Goal: Entertainment & Leisure: Consume media (video, audio)

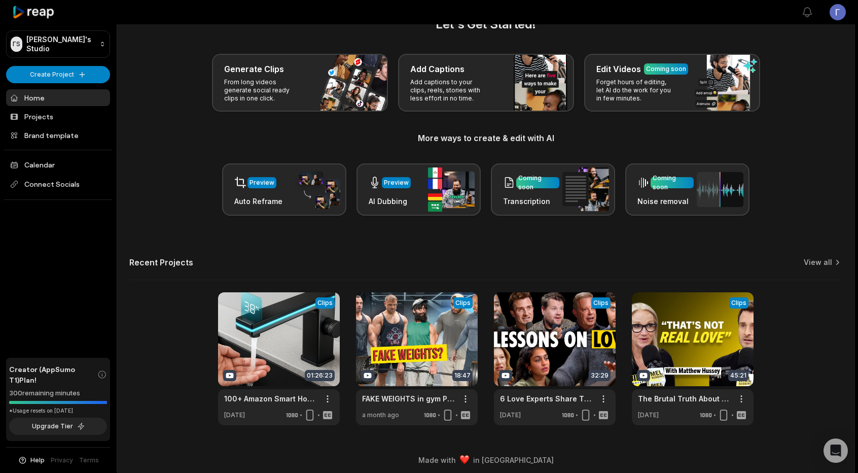
scroll to position [32, 0]
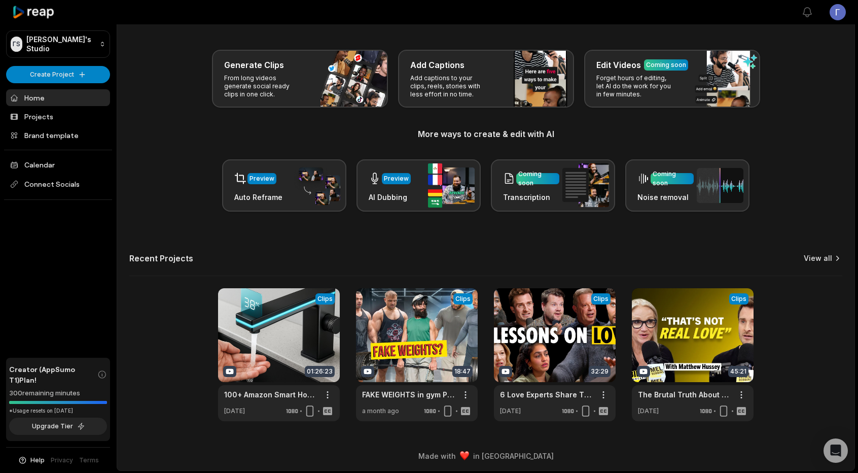
click at [820, 259] on link "View all" at bounding box center [818, 258] width 28 height 10
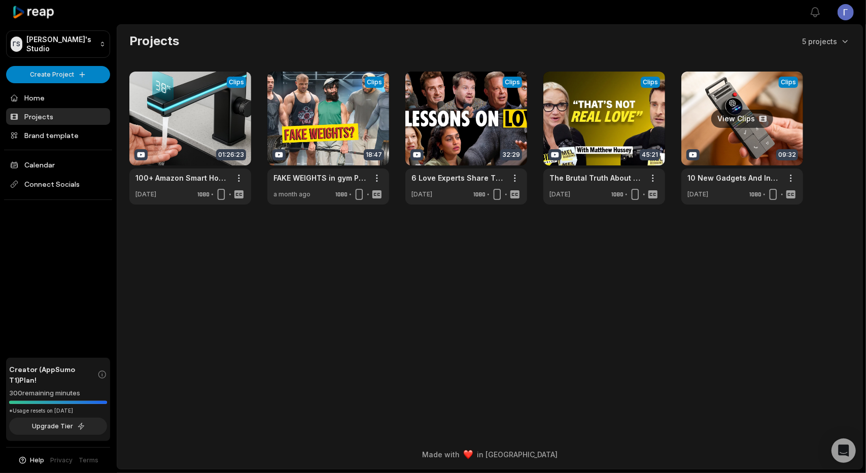
click at [692, 99] on link at bounding box center [742, 138] width 122 height 133
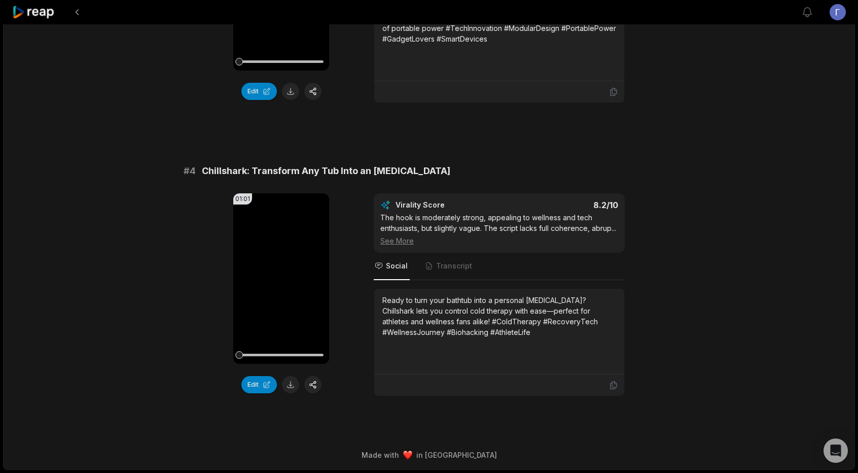
scroll to position [848, 0]
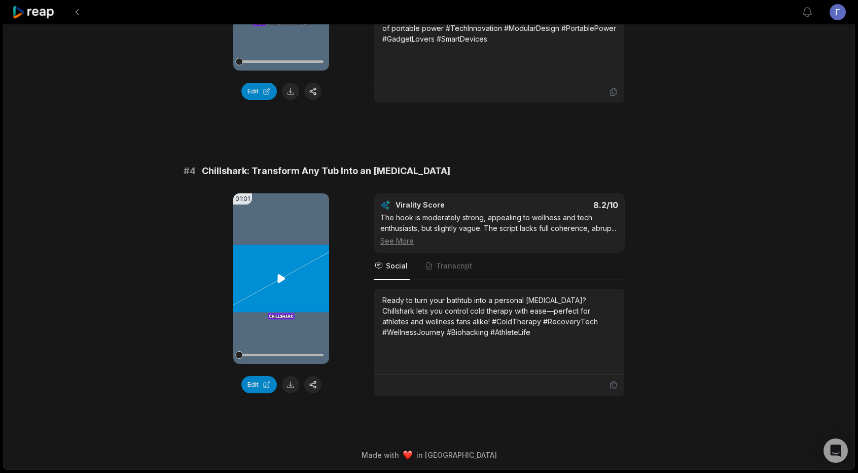
click at [282, 274] on icon at bounding box center [281, 278] width 8 height 9
click at [282, 272] on icon at bounding box center [281, 278] width 12 height 12
click at [288, 276] on video "Your browser does not support mp4 format." at bounding box center [281, 278] width 96 height 170
click at [284, 278] on video "Your browser does not support mp4 format." at bounding box center [281, 278] width 96 height 170
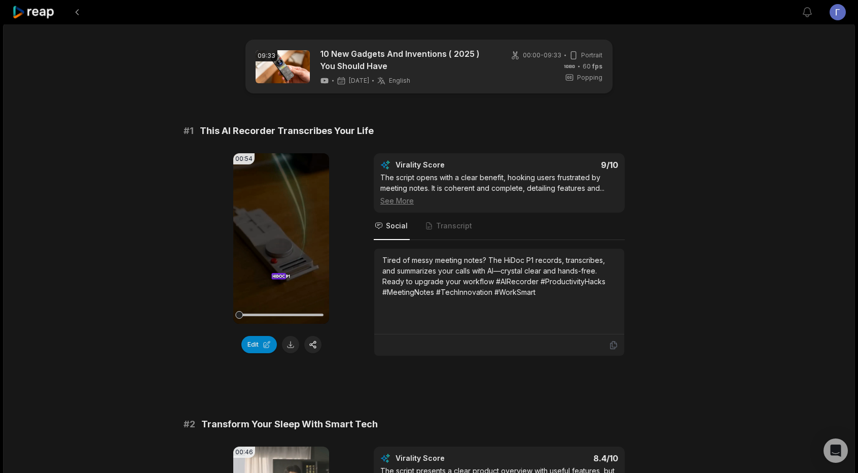
scroll to position [0, 0]
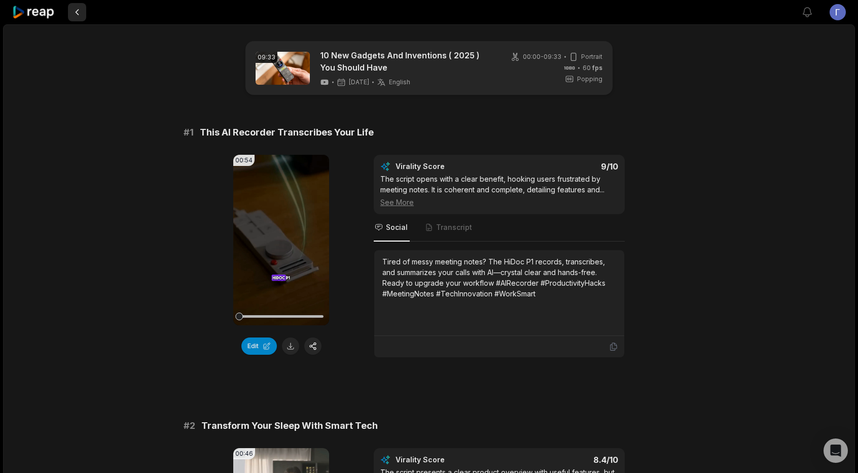
click at [80, 11] on button at bounding box center [77, 12] width 18 height 18
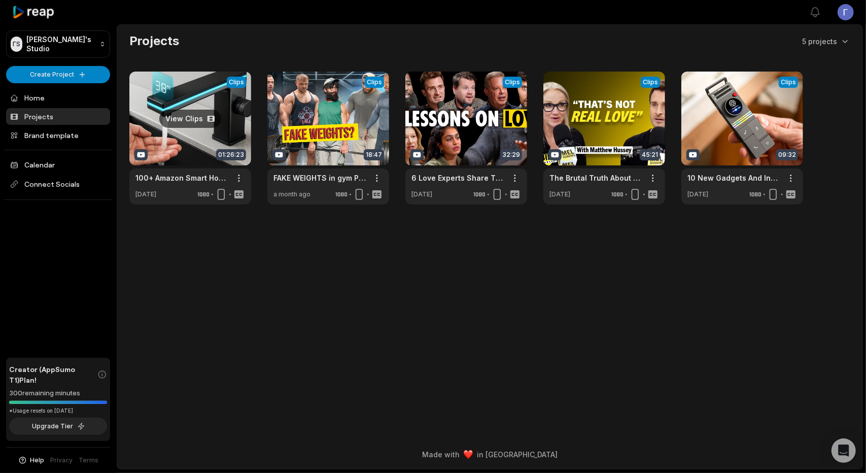
click at [206, 104] on link at bounding box center [190, 138] width 122 height 133
